Goal: Use online tool/utility: Utilize a website feature to perform a specific function

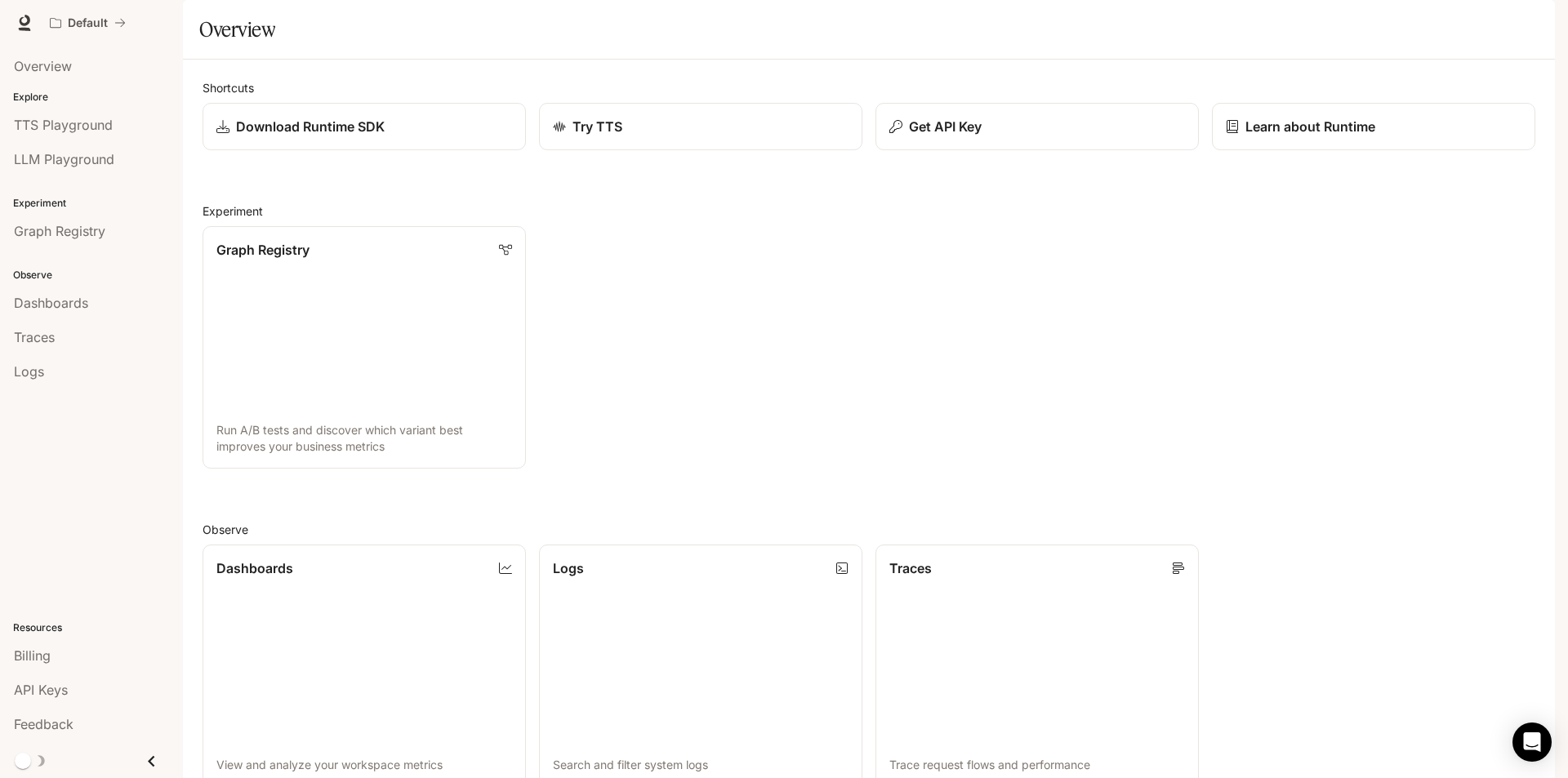
click at [1002, 136] on div "Get API Key" at bounding box center [1036, 126] width 295 height 20
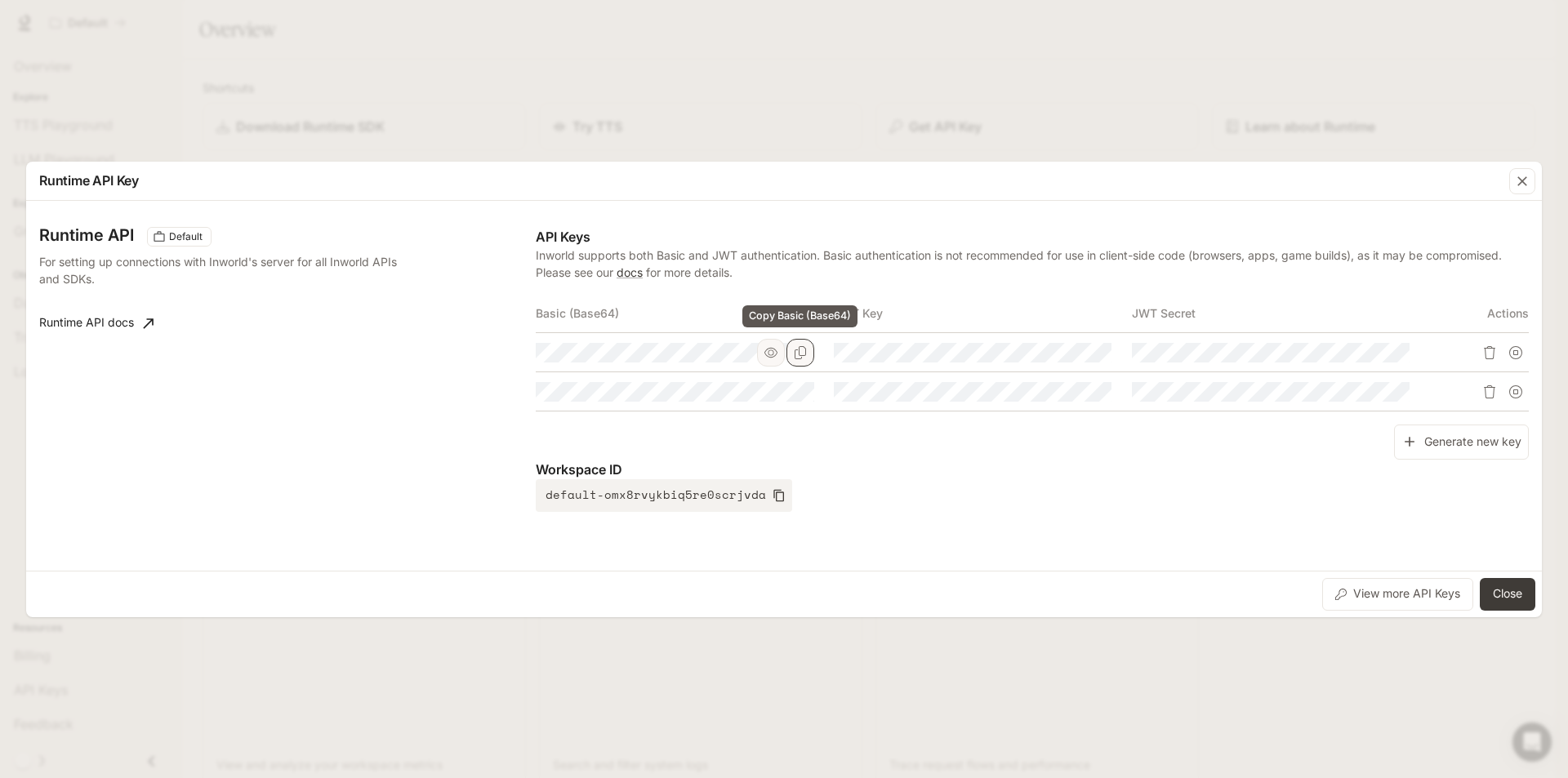
click at [795, 350] on icon "Copy Basic (Base64)" at bounding box center [800, 352] width 11 height 13
click at [1529, 180] on icon "button" at bounding box center [1522, 181] width 16 height 16
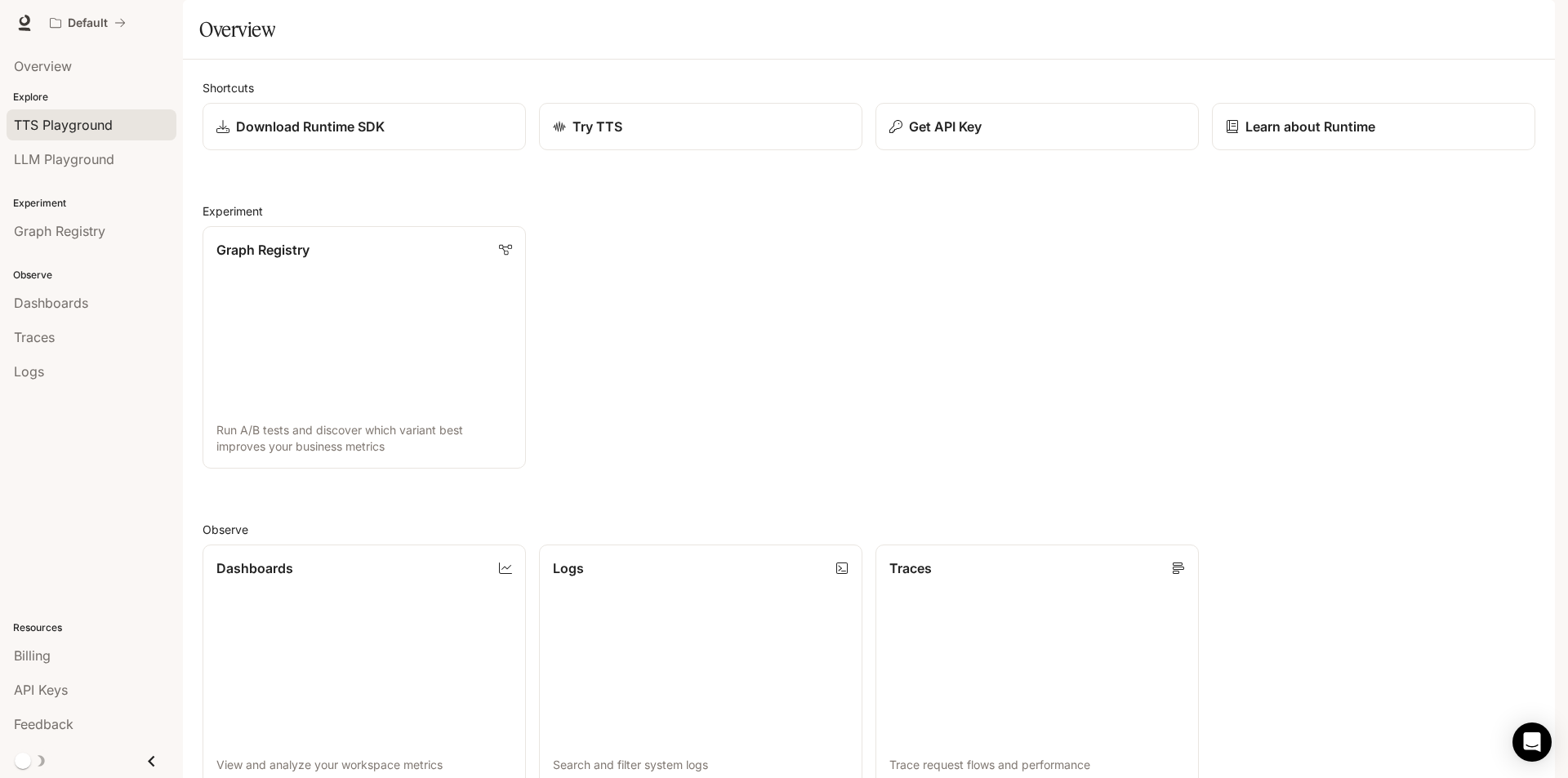
click at [77, 128] on span "TTS Playground" at bounding box center [63, 124] width 99 height 20
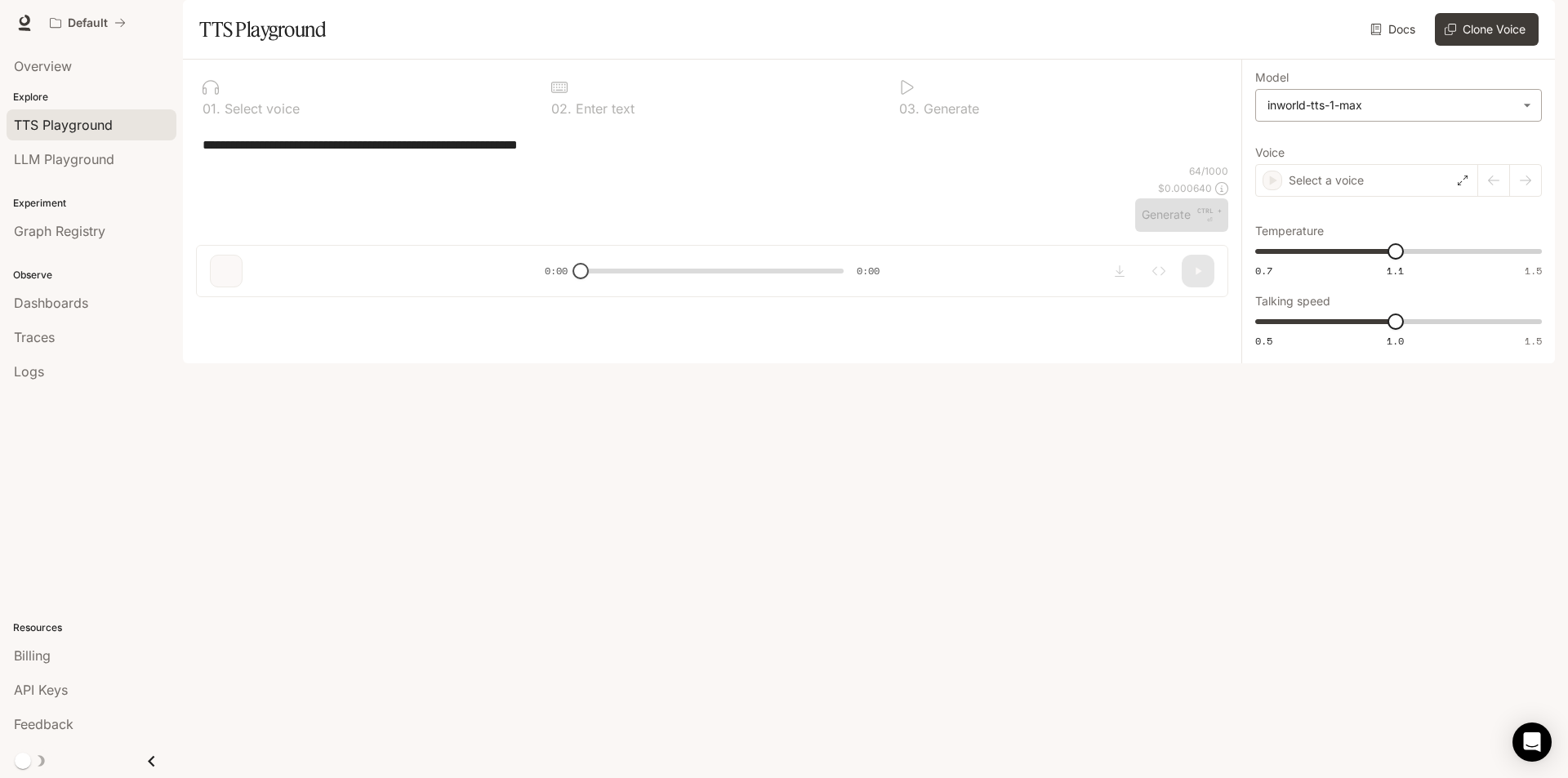
type textarea "**********"
type input "**********"
type input "****"
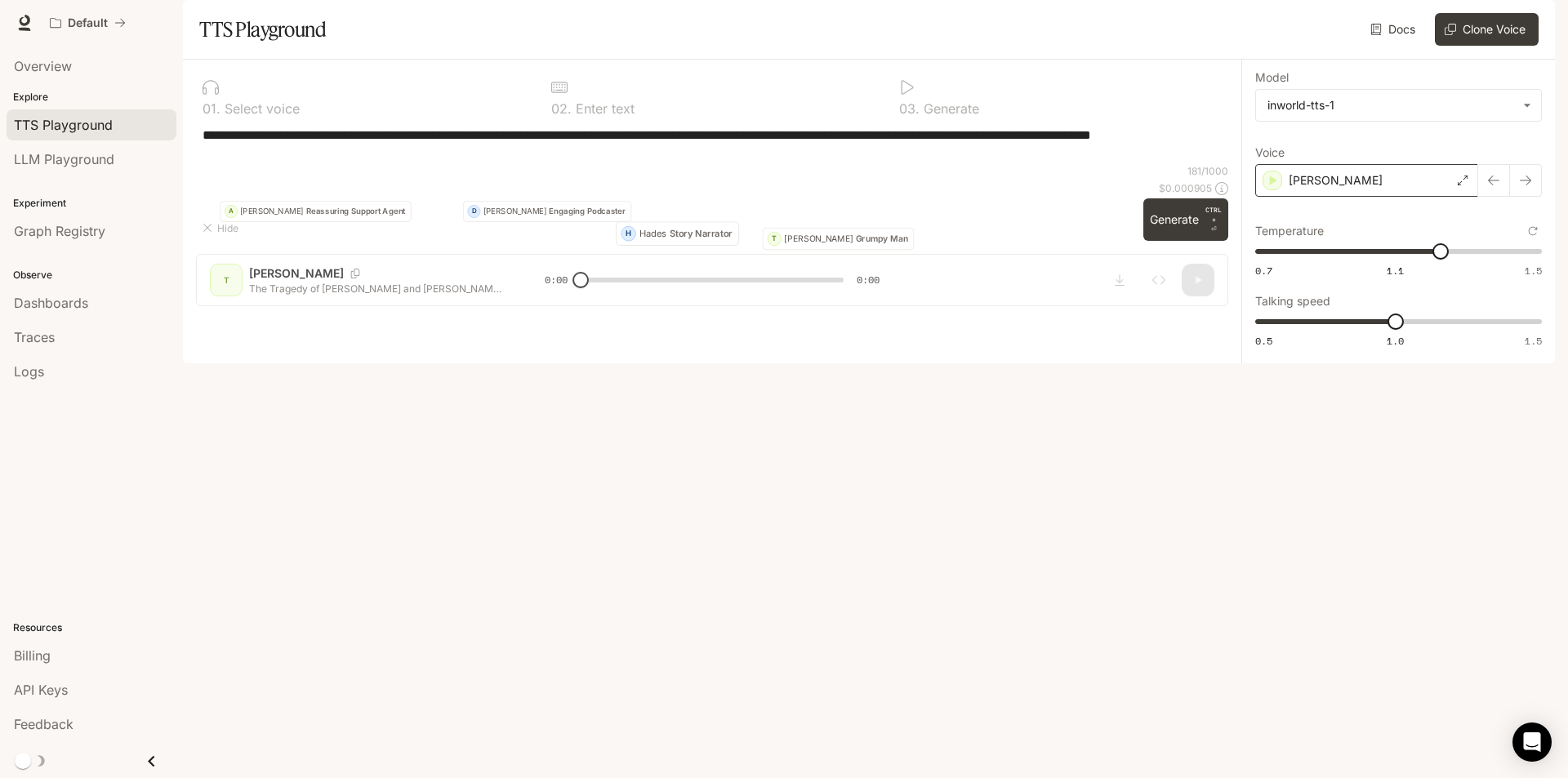
click at [1350, 196] on div "[PERSON_NAME]" at bounding box center [1366, 180] width 223 height 32
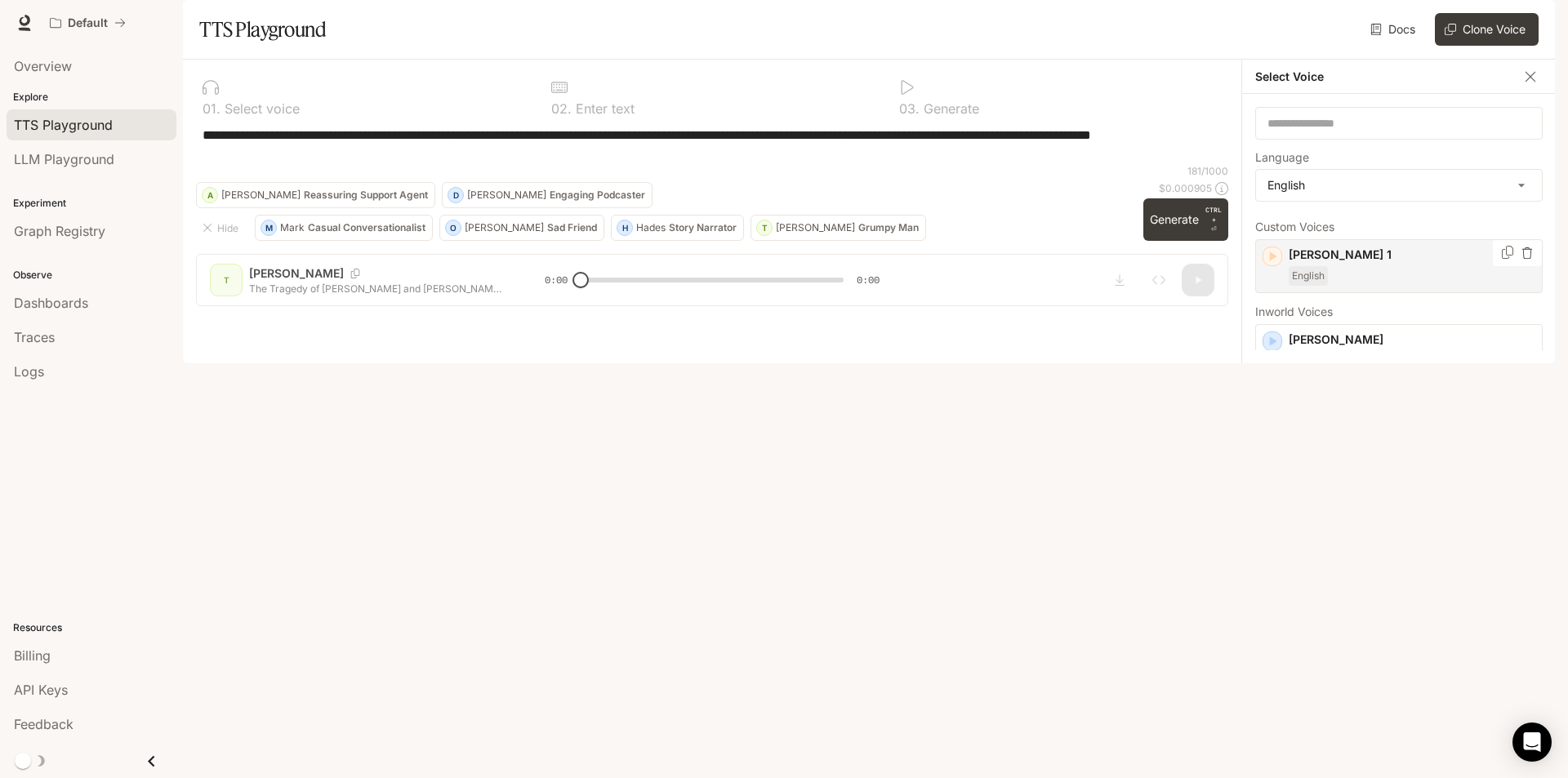
click at [1274, 261] on icon "button" at bounding box center [1274, 257] width 8 height 10
click at [1273, 389] on div "[PERSON_NAME] and expressive mid-range [DEMOGRAPHIC_DATA] voice, with a mildly …" at bounding box center [1399, 366] width 288 height 83
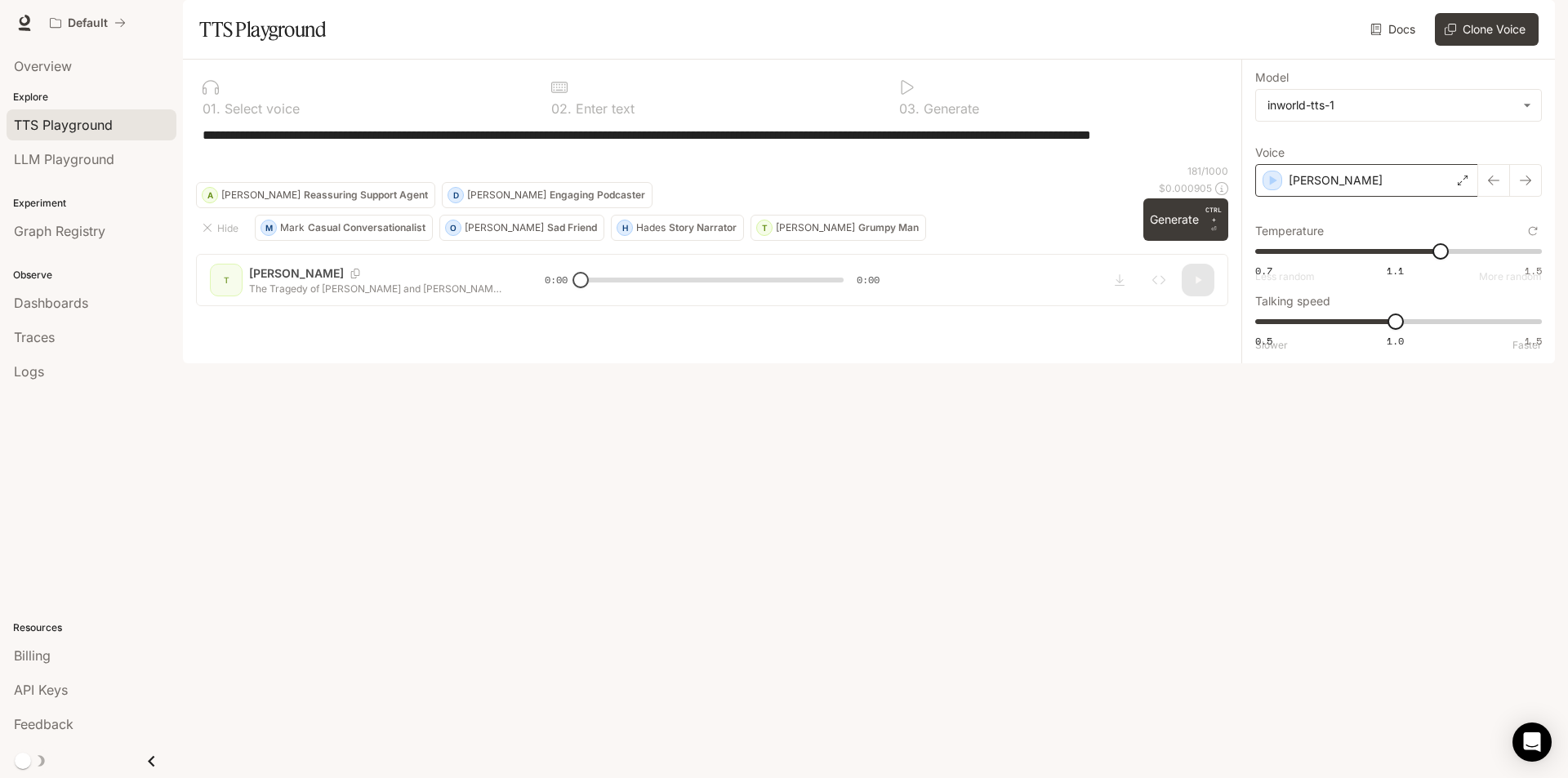
click at [1326, 196] on div "[PERSON_NAME]" at bounding box center [1366, 180] width 223 height 32
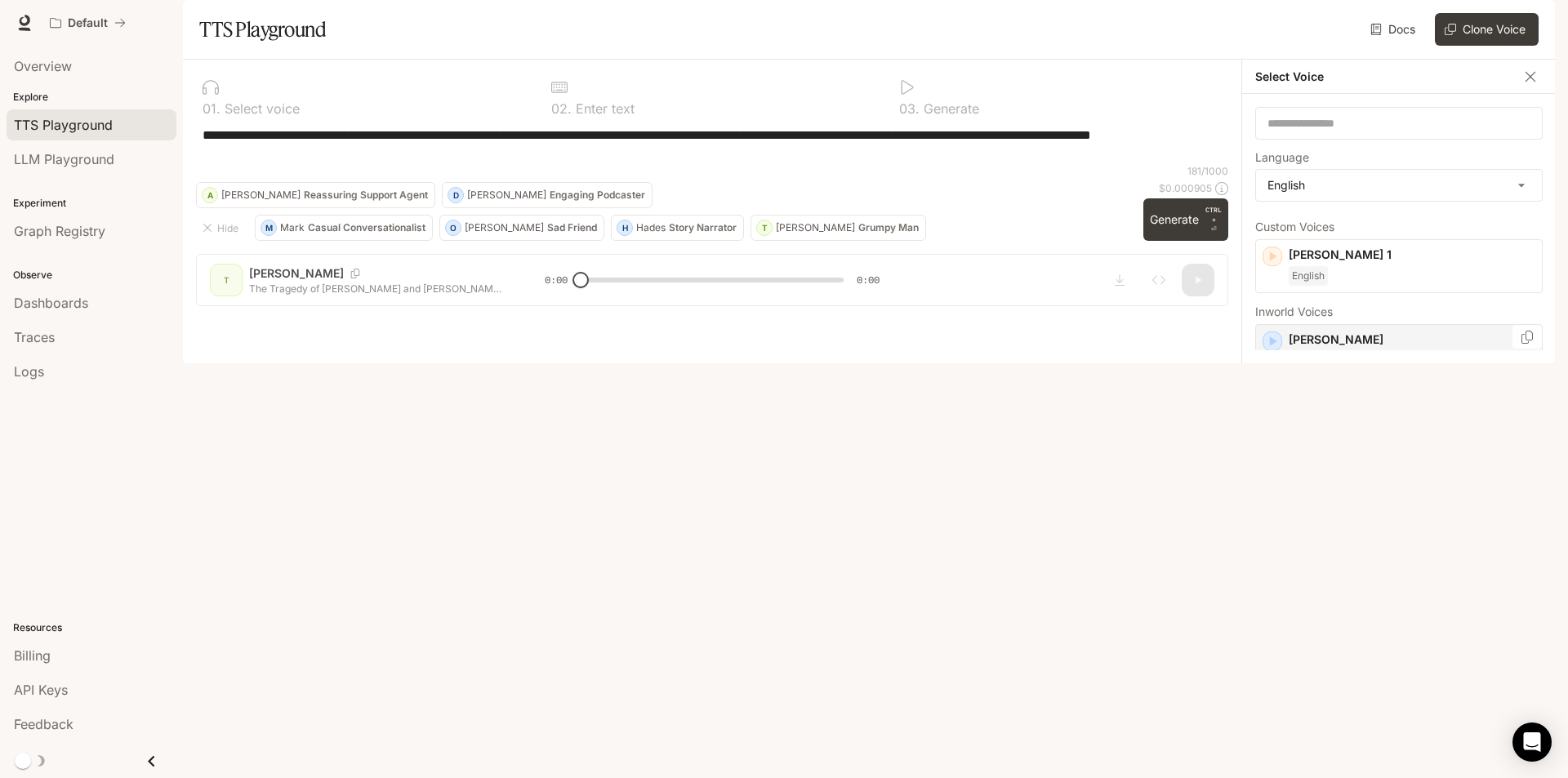
click at [1270, 346] on icon "button" at bounding box center [1274, 341] width 8 height 10
click at [1274, 477] on div "[PERSON_NAME] A warm, natural [DEMOGRAPHIC_DATA] voice English" at bounding box center [1399, 448] width 288 height 69
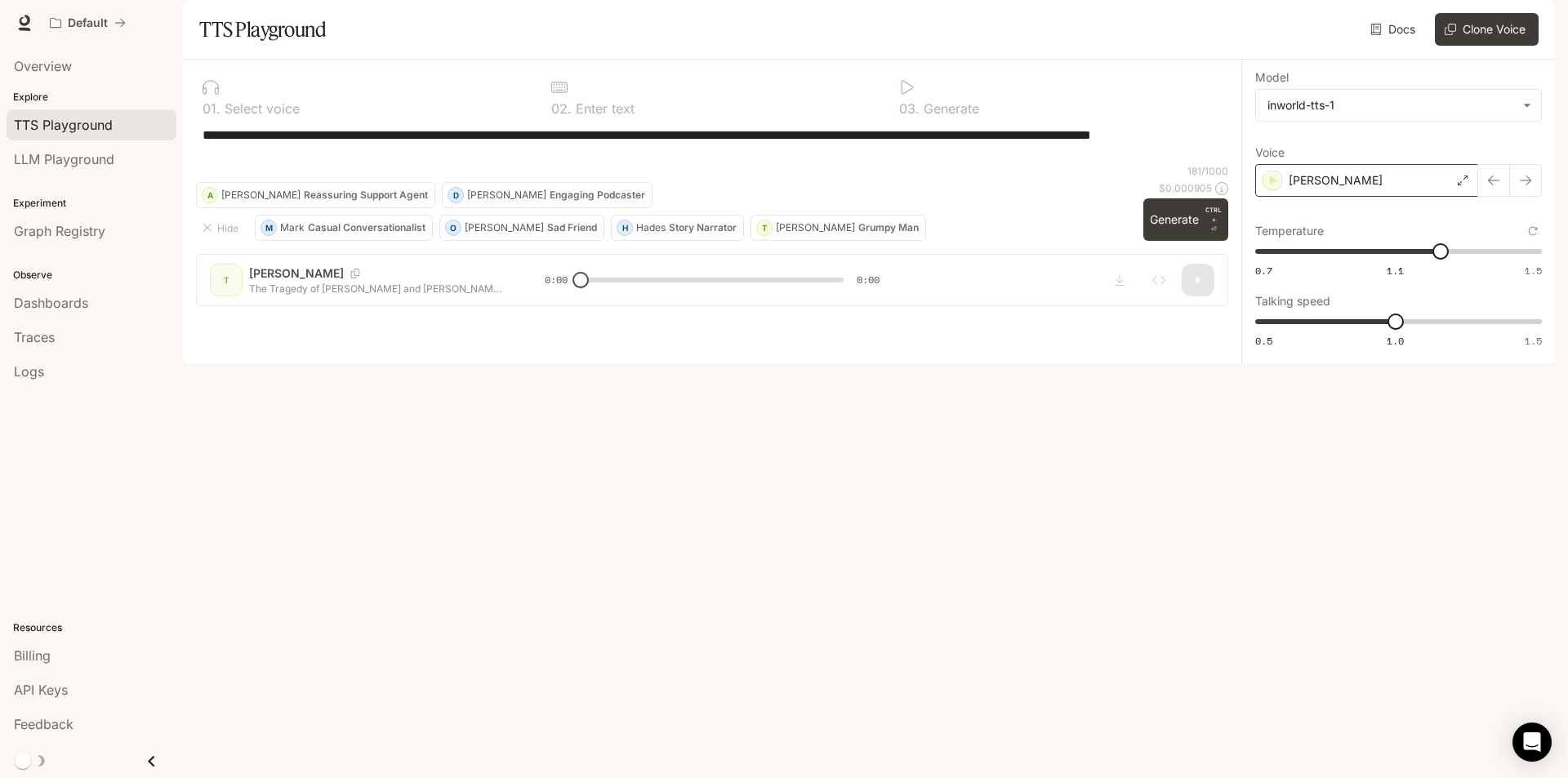
click at [1344, 196] on div "[PERSON_NAME]" at bounding box center [1366, 180] width 223 height 32
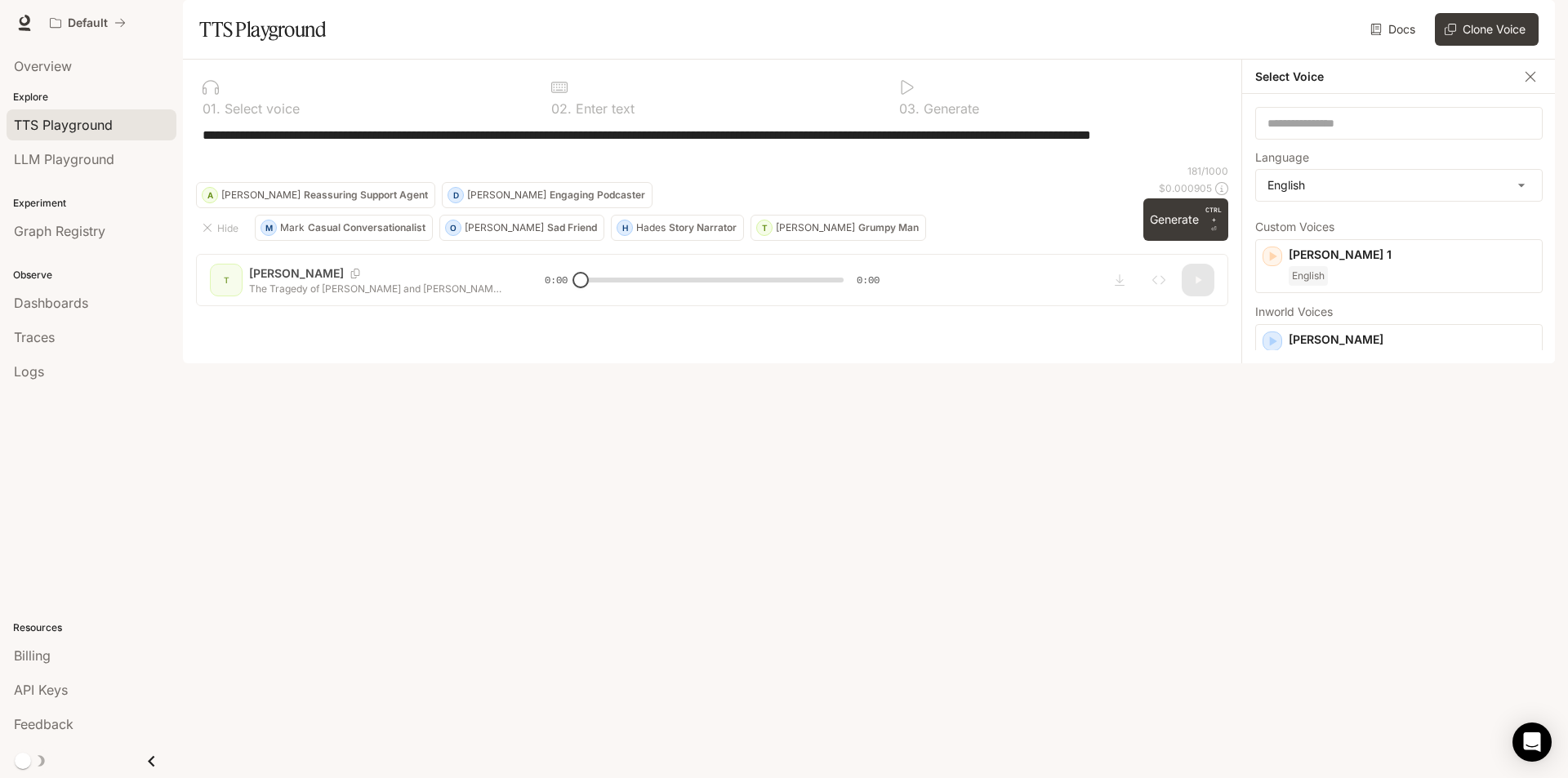
click at [1269, 439] on icon "button" at bounding box center [1272, 430] width 16 height 16
click at [1519, 434] on icon "Copy Voice ID" at bounding box center [1526, 426] width 16 height 13
